Goal: Check status: Check status

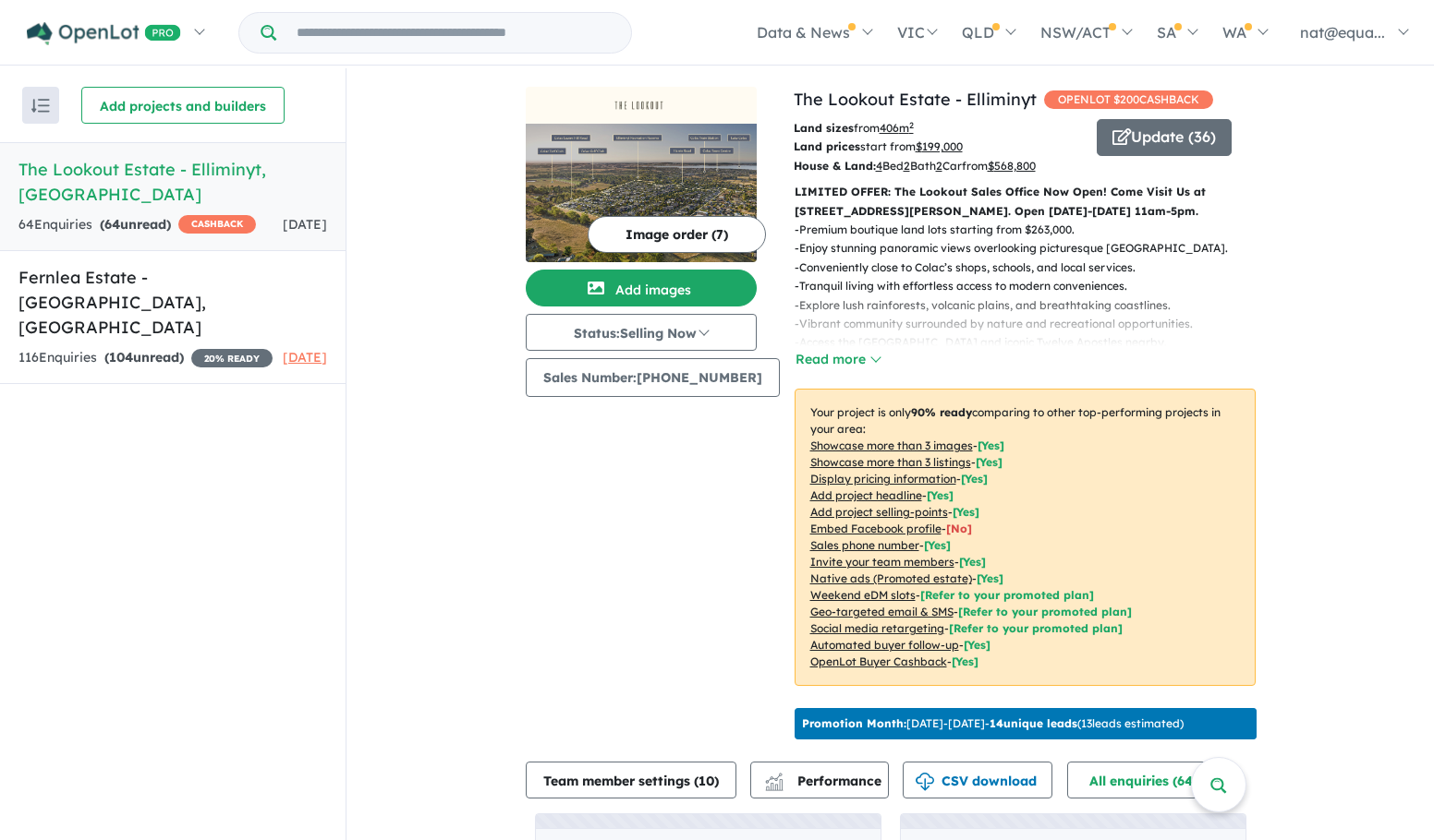
click at [197, 215] on span "CASHBACK" at bounding box center [217, 223] width 77 height 18
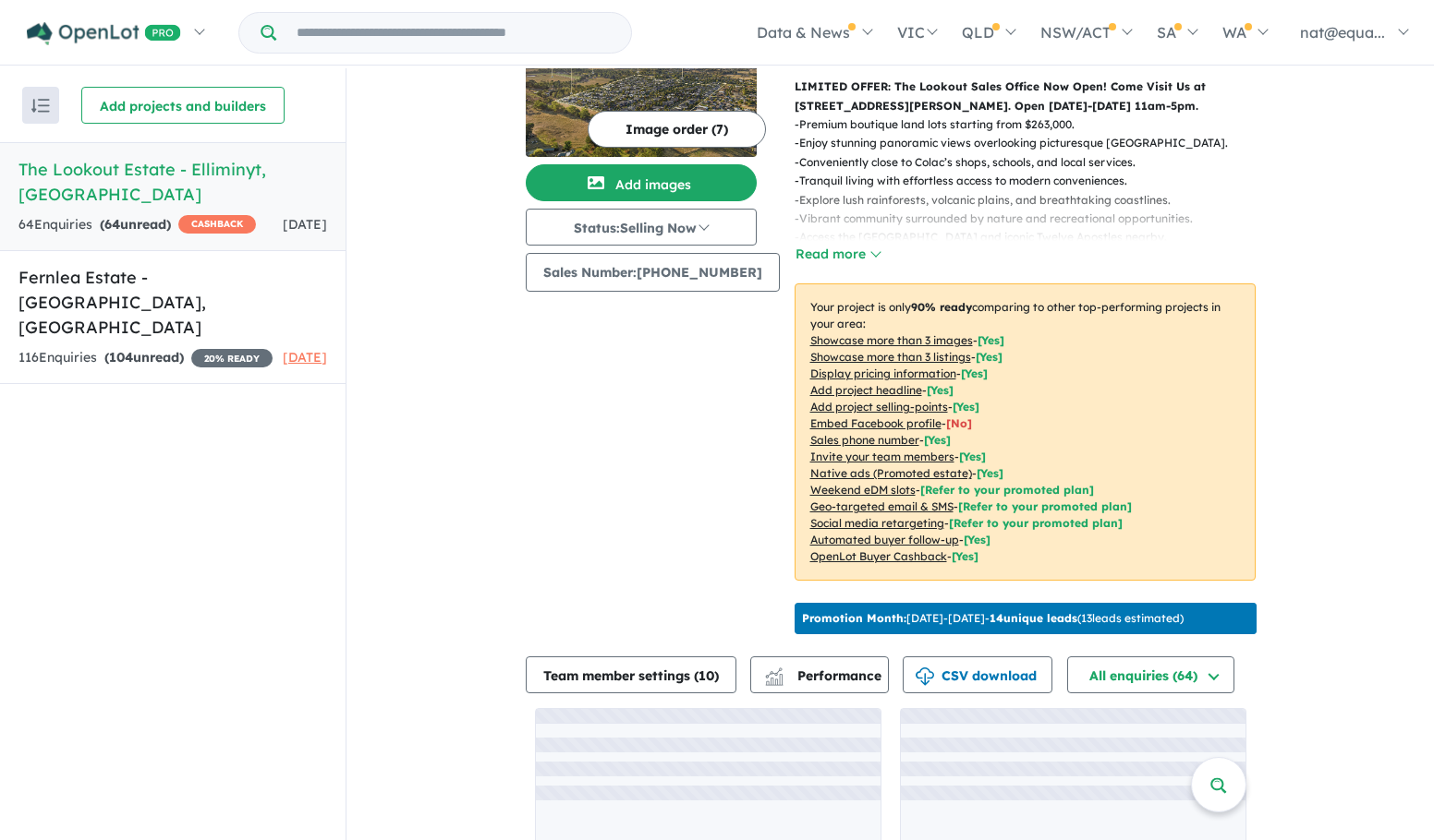
scroll to position [214, 0]
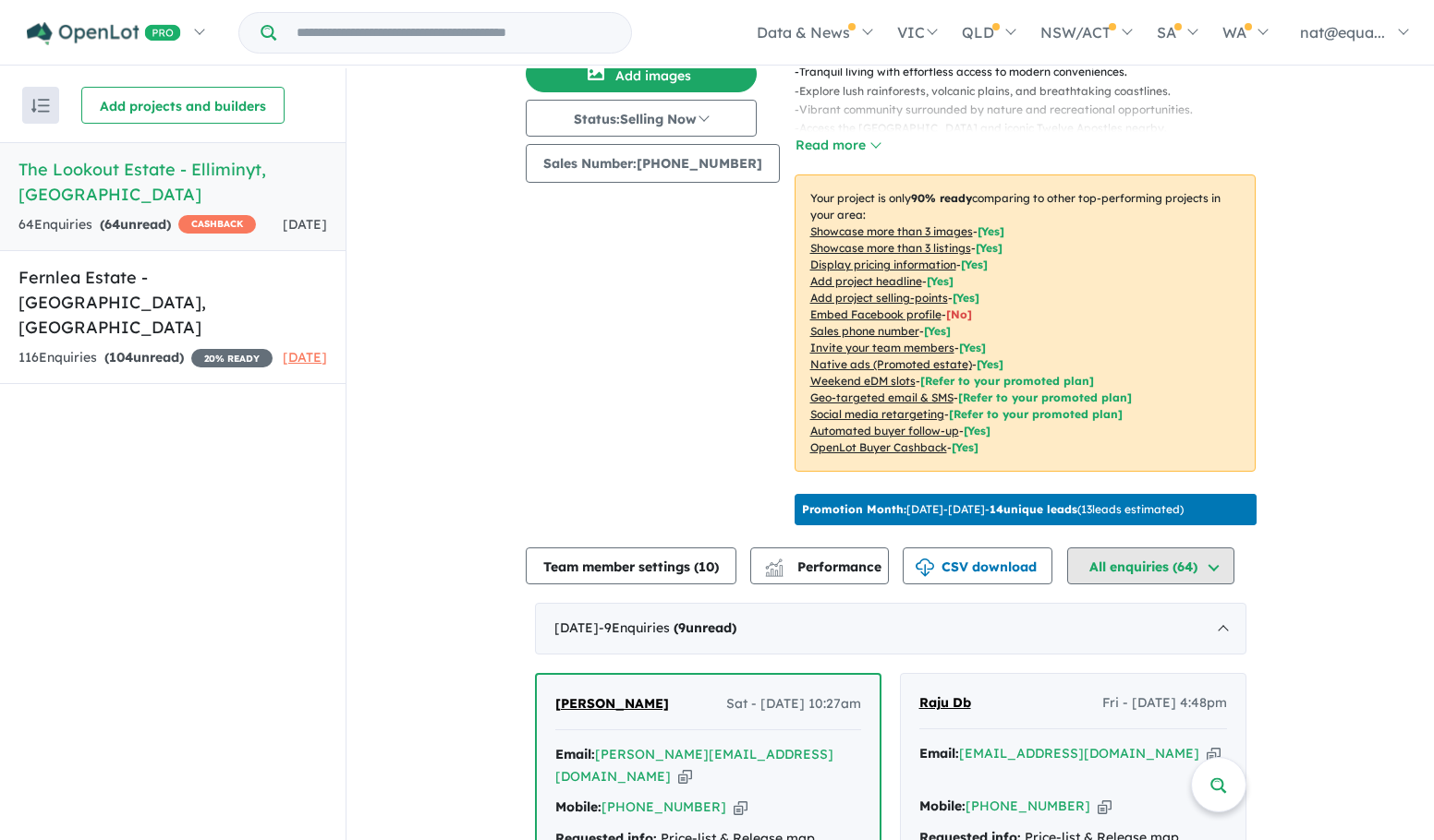
click at [1154, 584] on button "All enquiries ( 64 )" at bounding box center [1149, 566] width 167 height 37
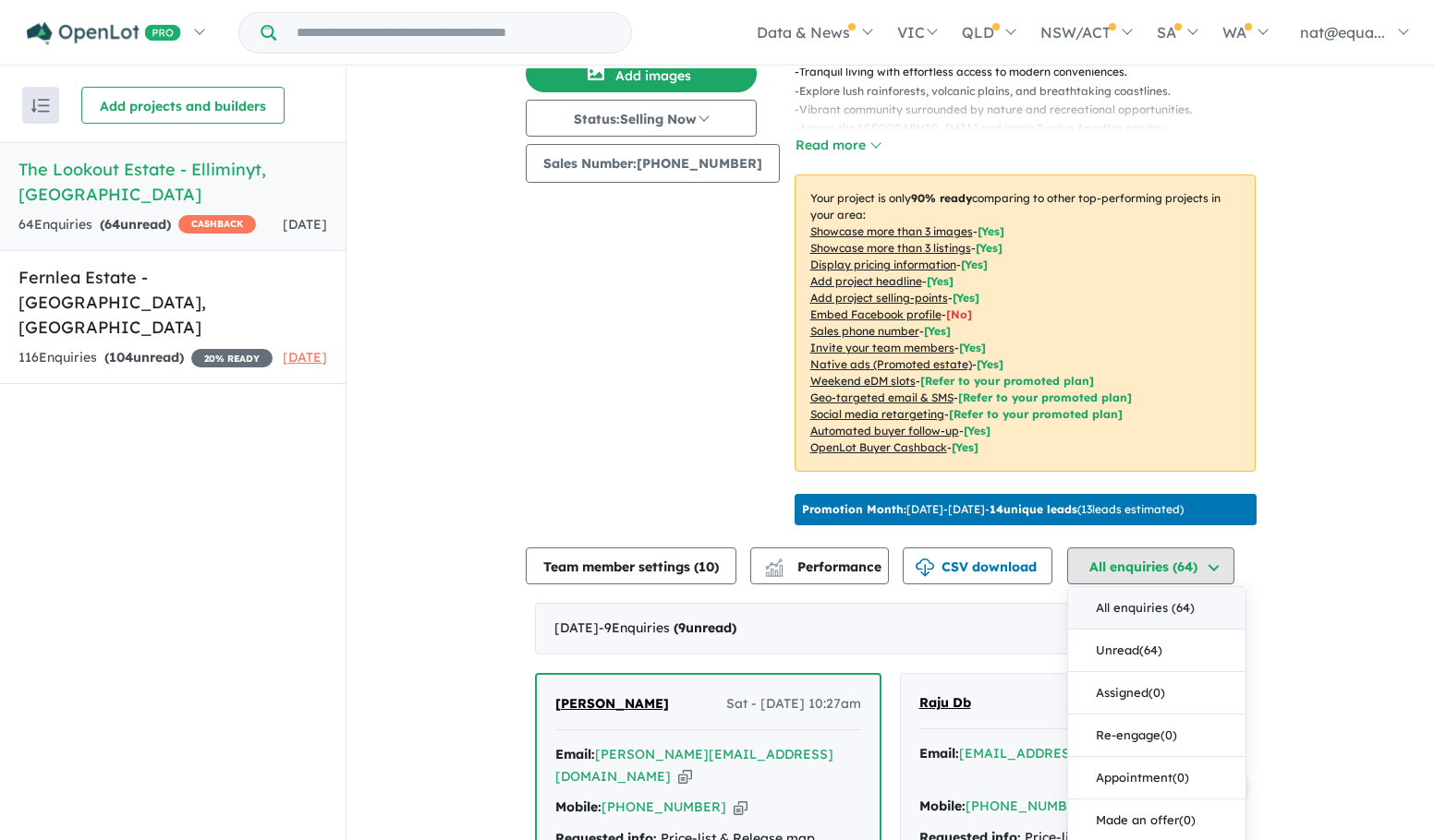
scroll to position [399, 0]
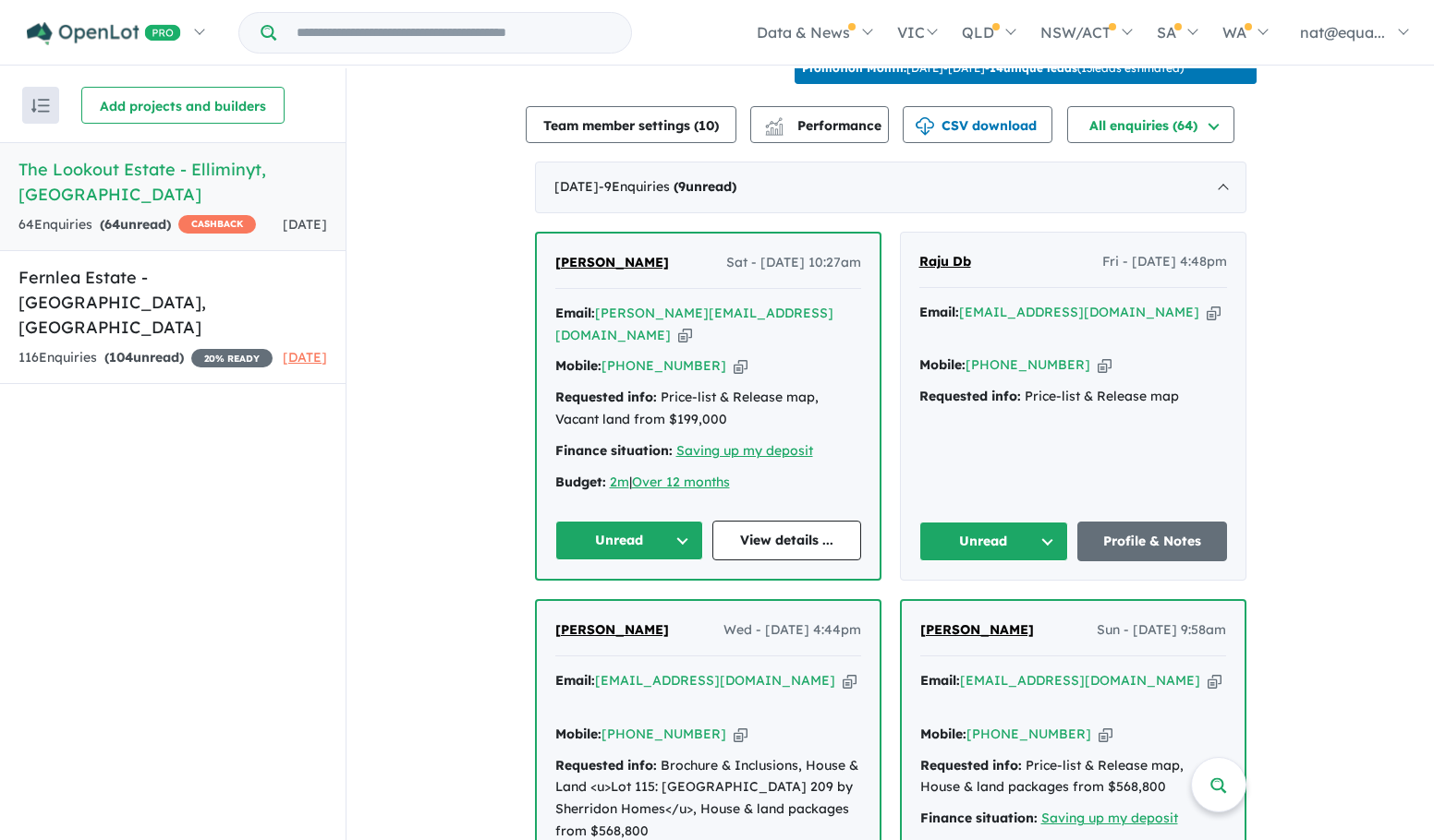
scroll to position [676, 0]
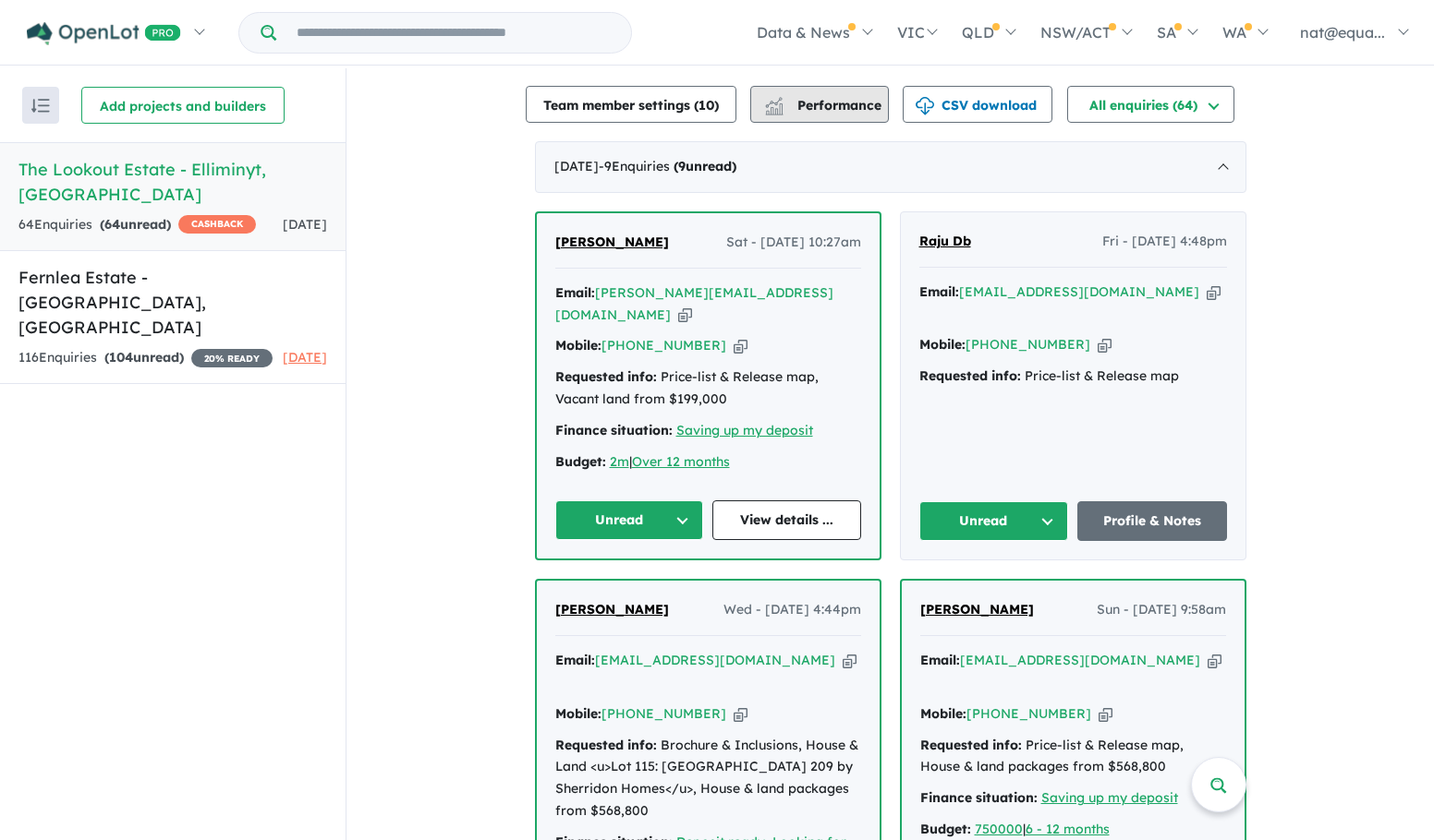
click at [854, 123] on button "Performance" at bounding box center [819, 104] width 138 height 37
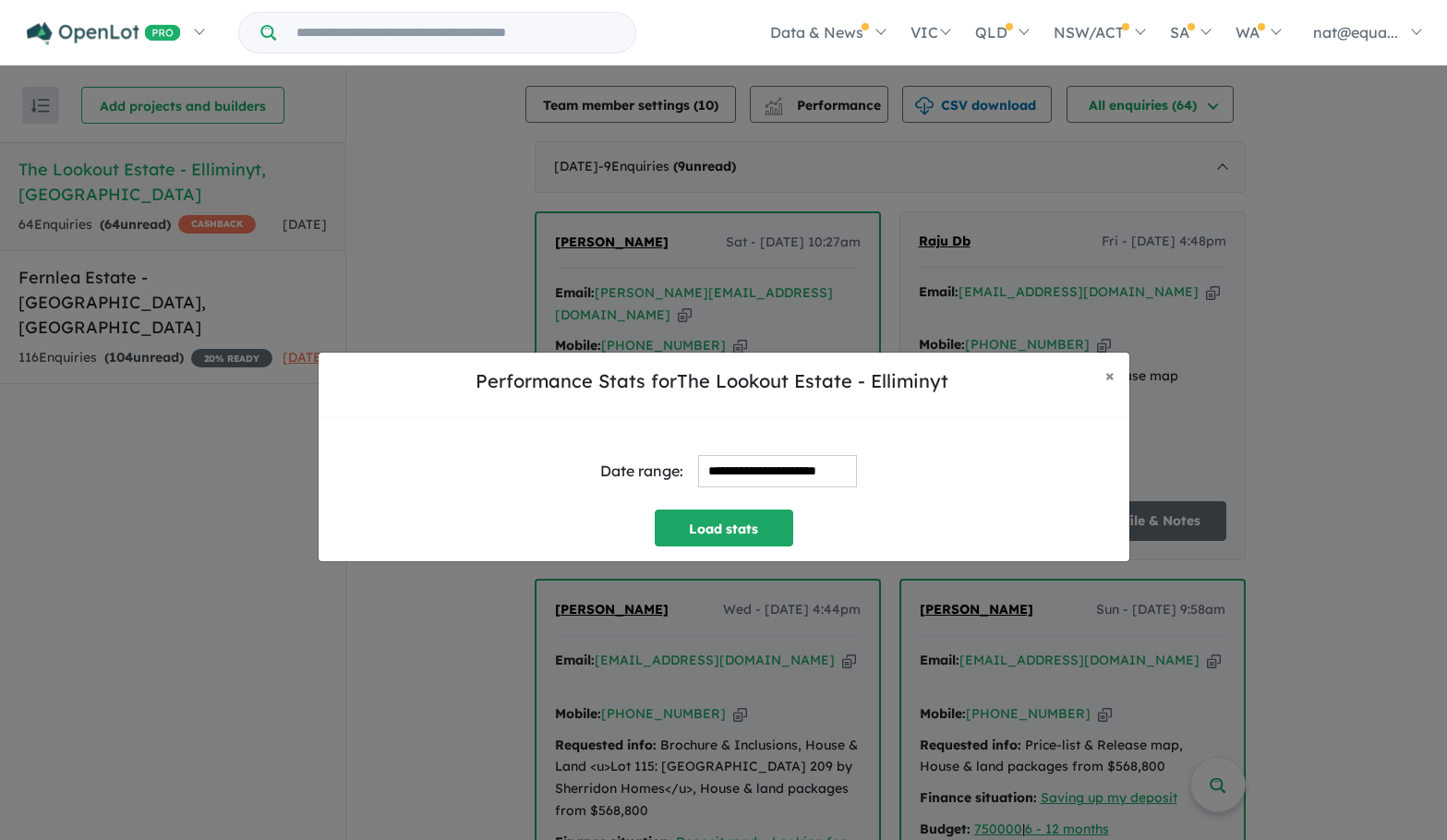
click at [770, 470] on input "**********" at bounding box center [777, 472] width 158 height 32
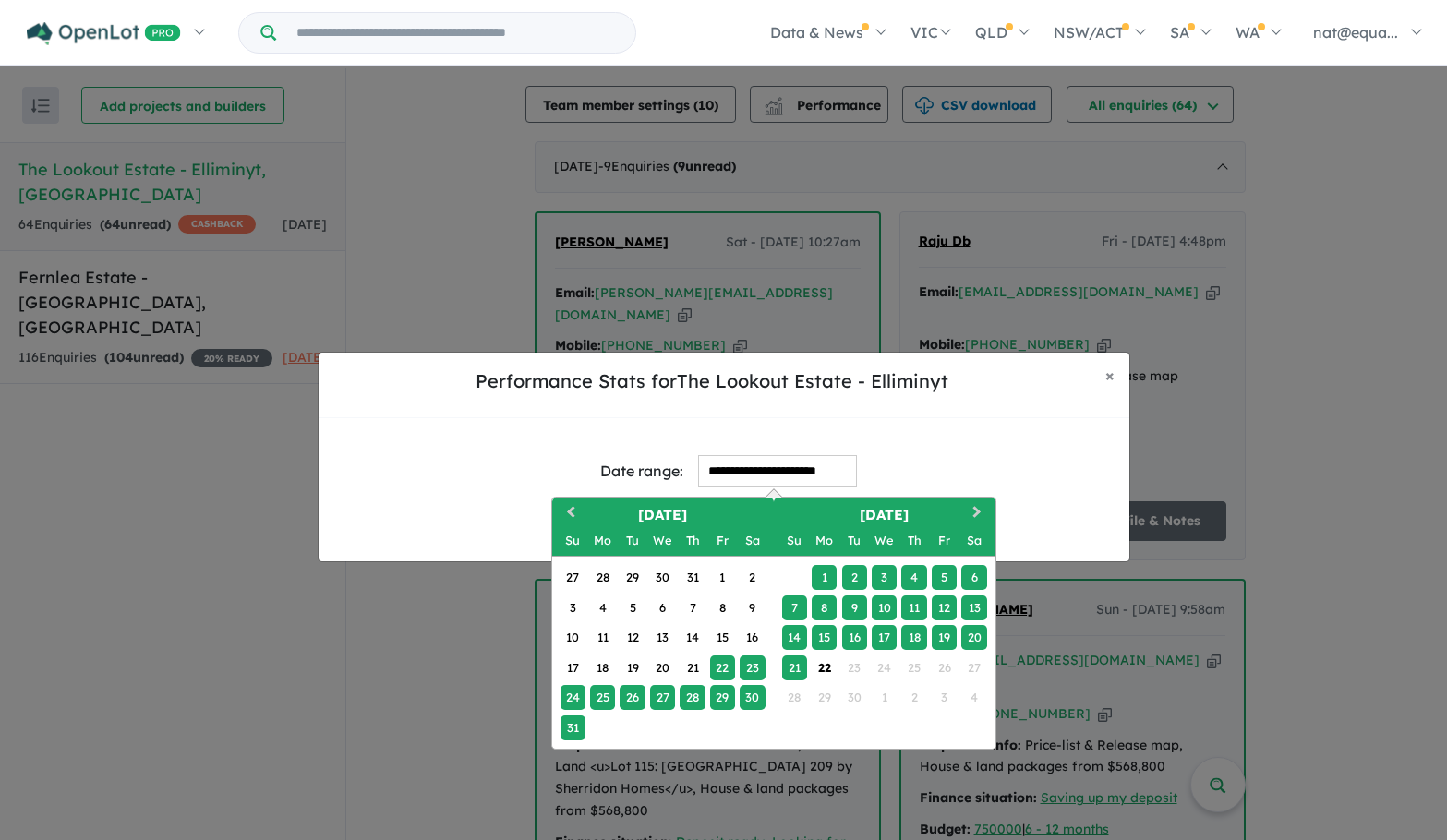
click at [796, 639] on div "14" at bounding box center [794, 638] width 25 height 25
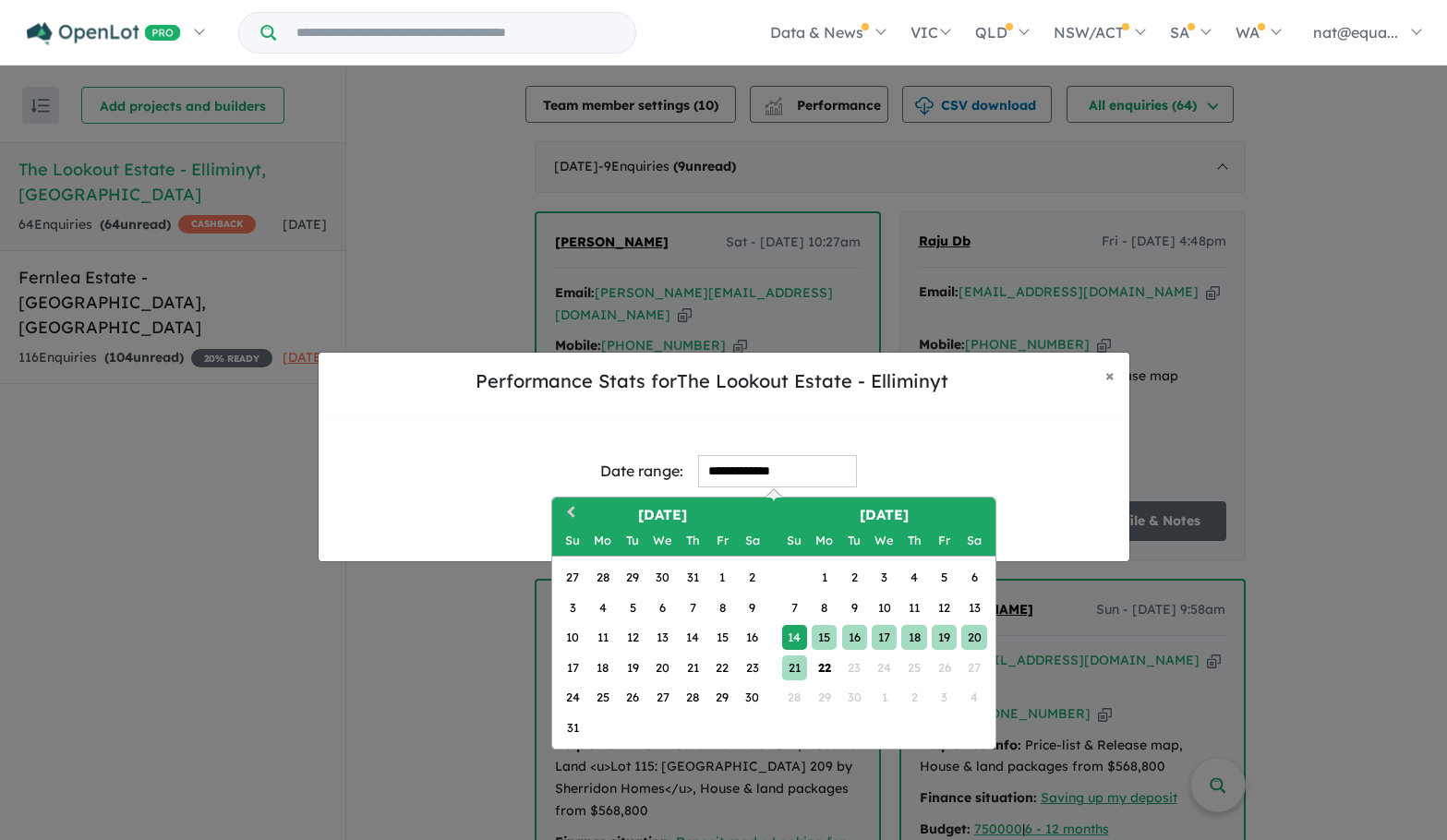
click at [790, 665] on div "21" at bounding box center [794, 668] width 25 height 25
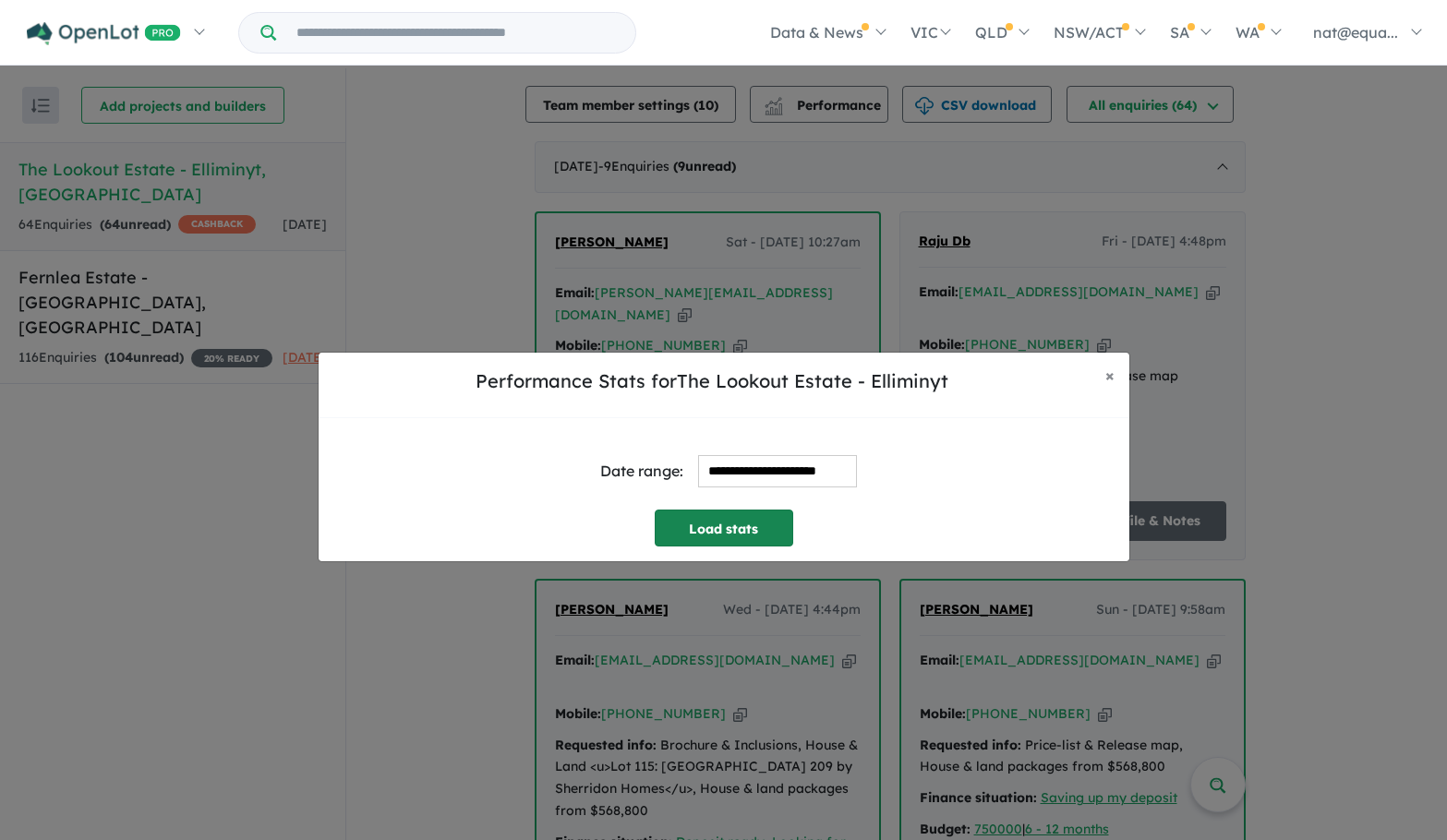
click at [707, 527] on button "Load stats" at bounding box center [724, 528] width 138 height 37
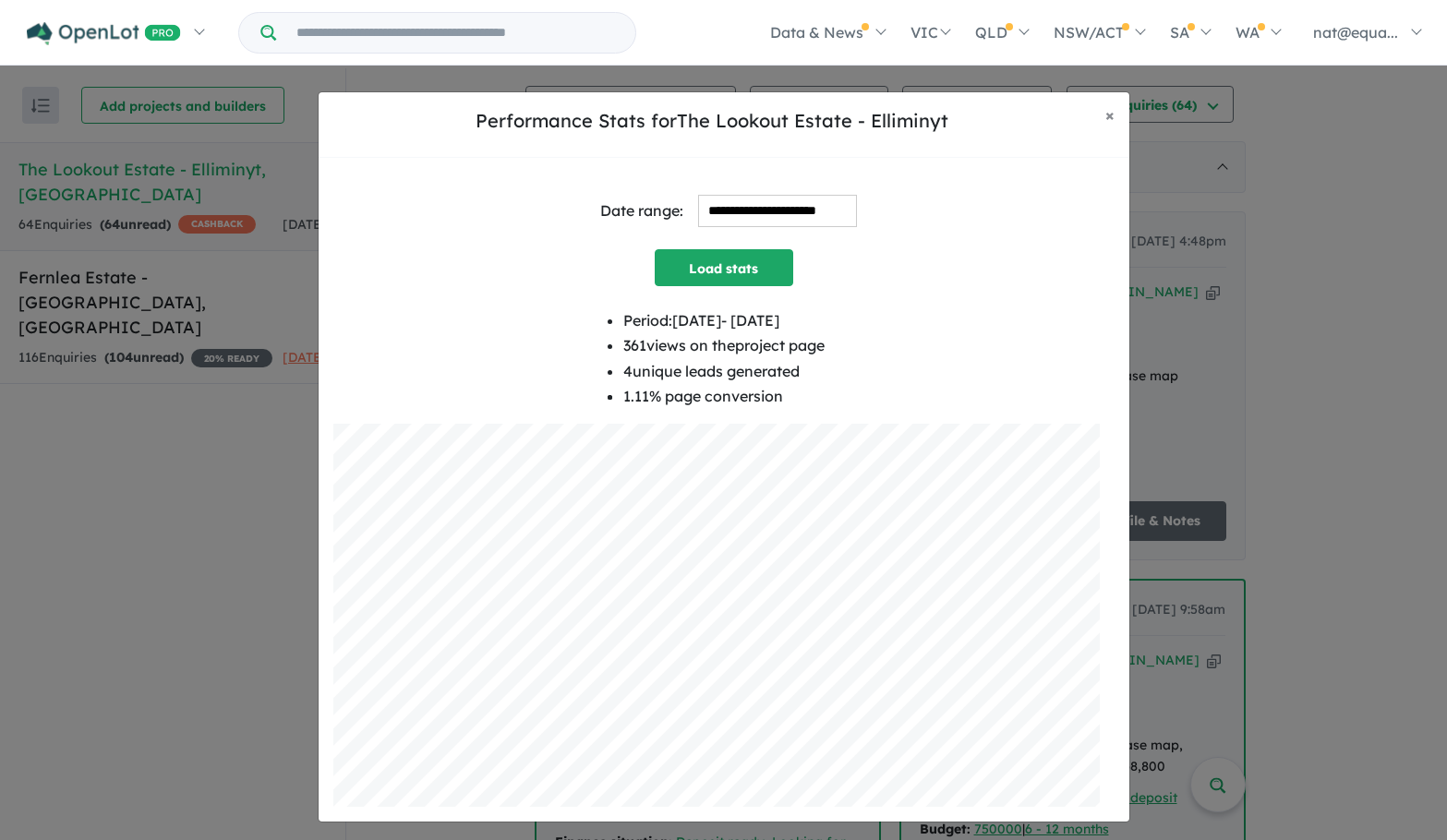
click at [825, 200] on input "**********" at bounding box center [777, 211] width 158 height 32
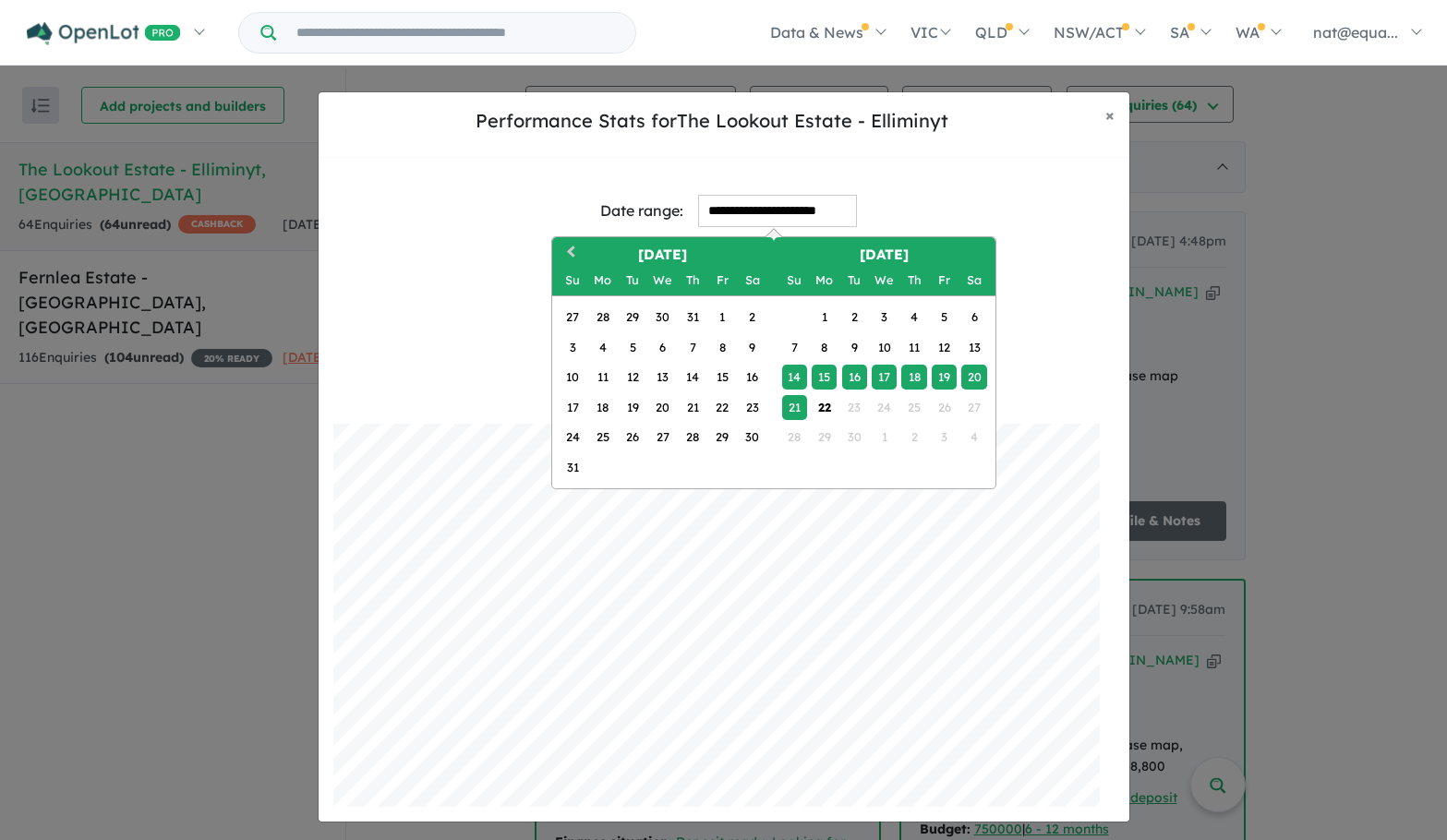
click at [828, 381] on div "15" at bounding box center [824, 377] width 25 height 25
click at [792, 411] on div "21" at bounding box center [794, 408] width 25 height 25
type input "**********"
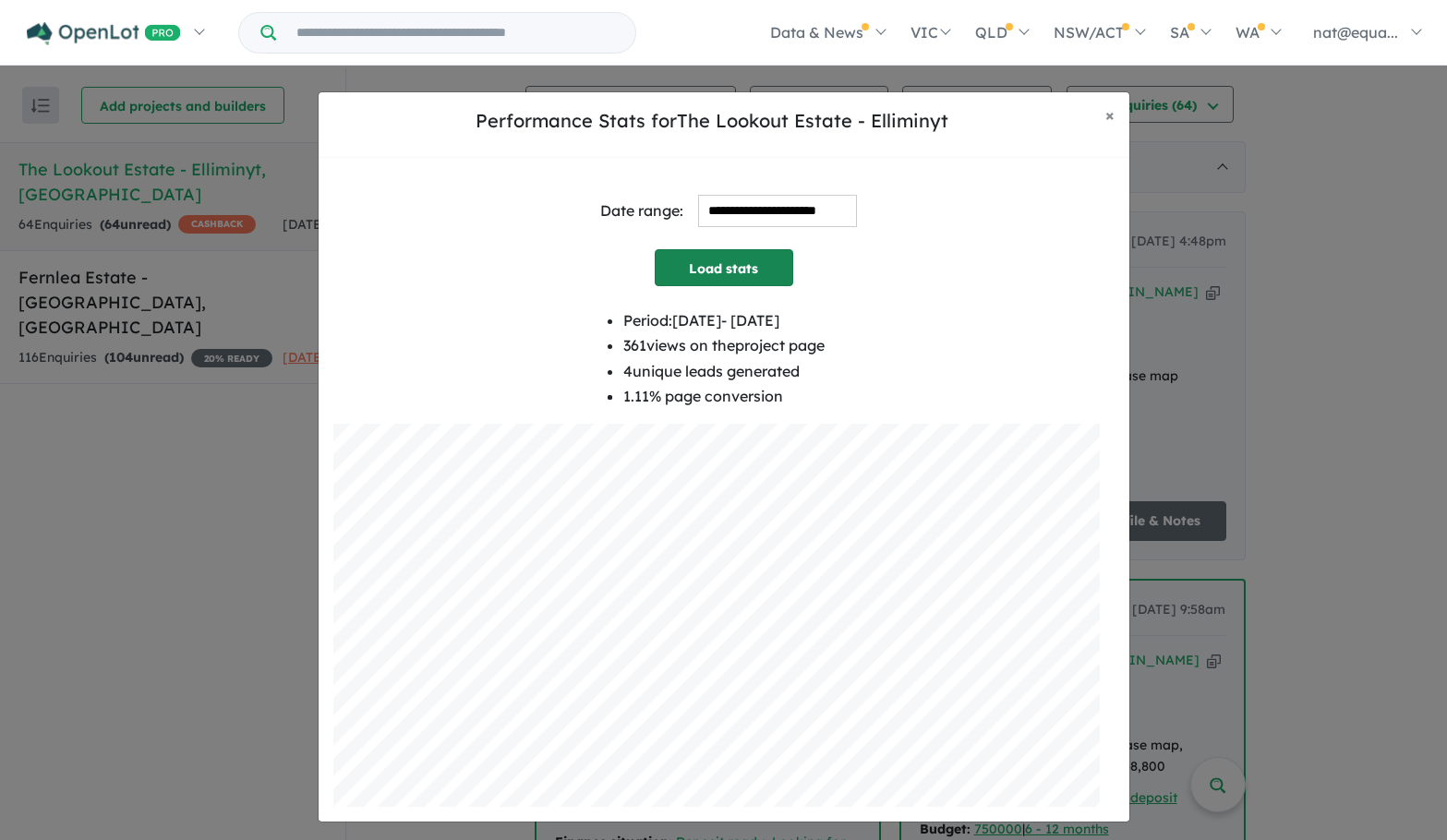
click at [775, 276] on button "Load stats" at bounding box center [724, 267] width 138 height 37
click at [1120, 119] on button "× Close" at bounding box center [1110, 116] width 39 height 46
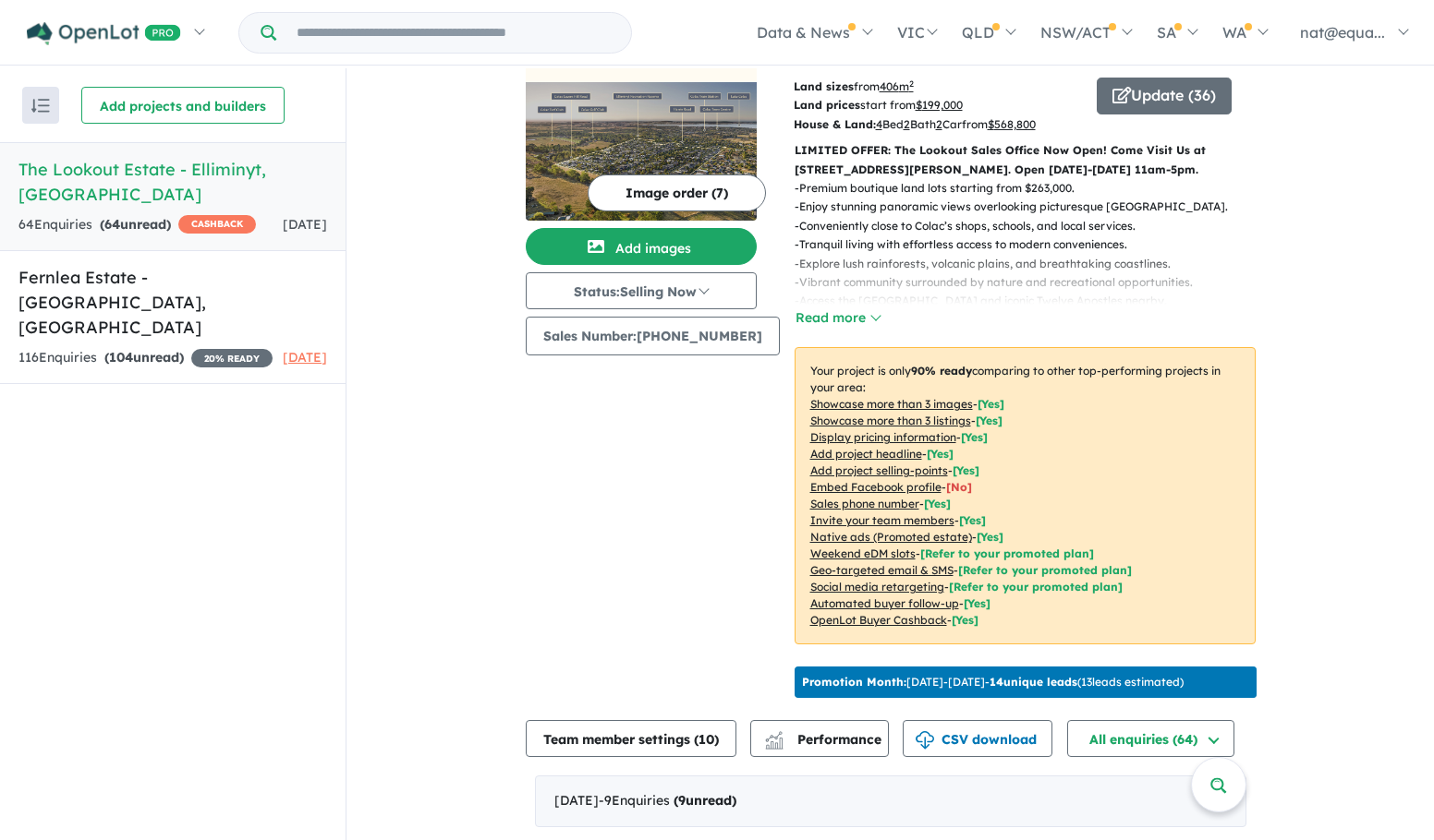
scroll to position [0, 0]
